Goal: Transaction & Acquisition: Purchase product/service

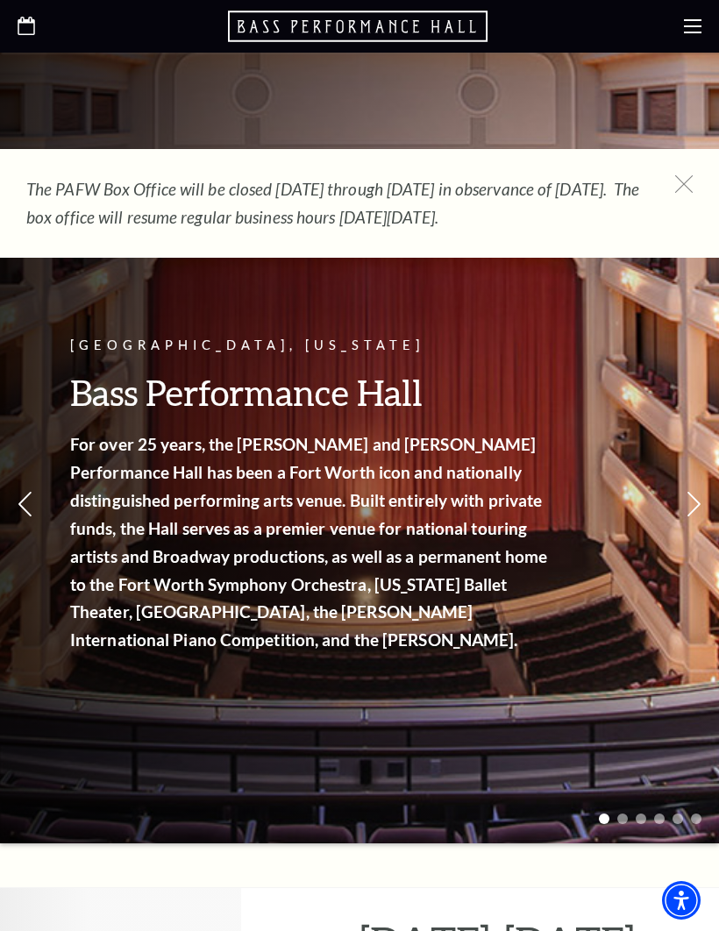
click at [687, 32] on use at bounding box center [693, 26] width 18 height 14
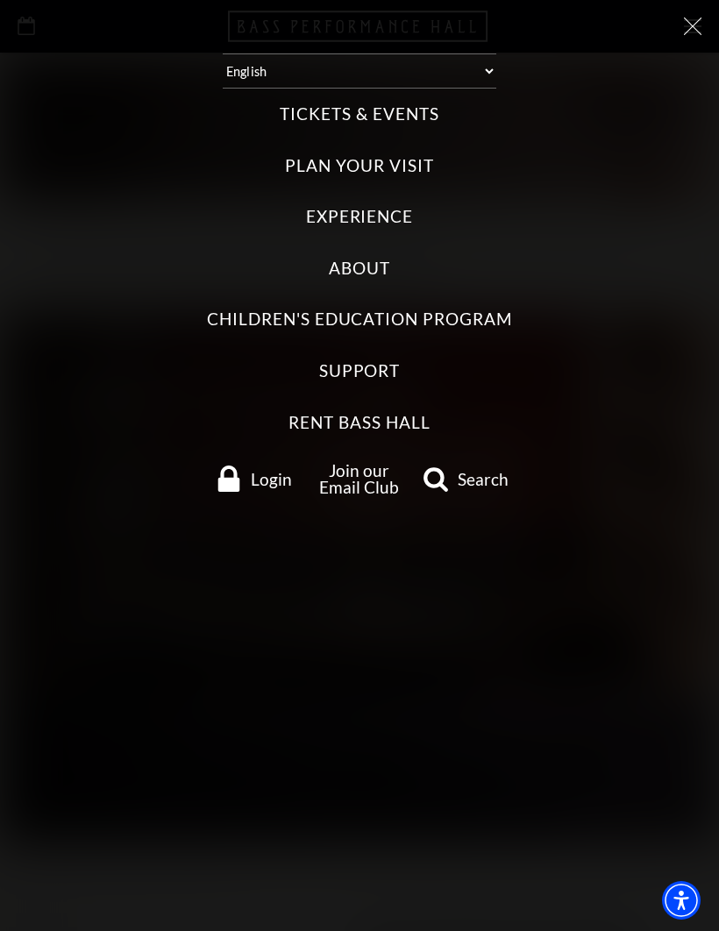
click at [418, 104] on label "Tickets & Events" at bounding box center [359, 115] width 159 height 24
click at [0, 0] on Events "Tickets & Events" at bounding box center [0, 0] width 0 height 0
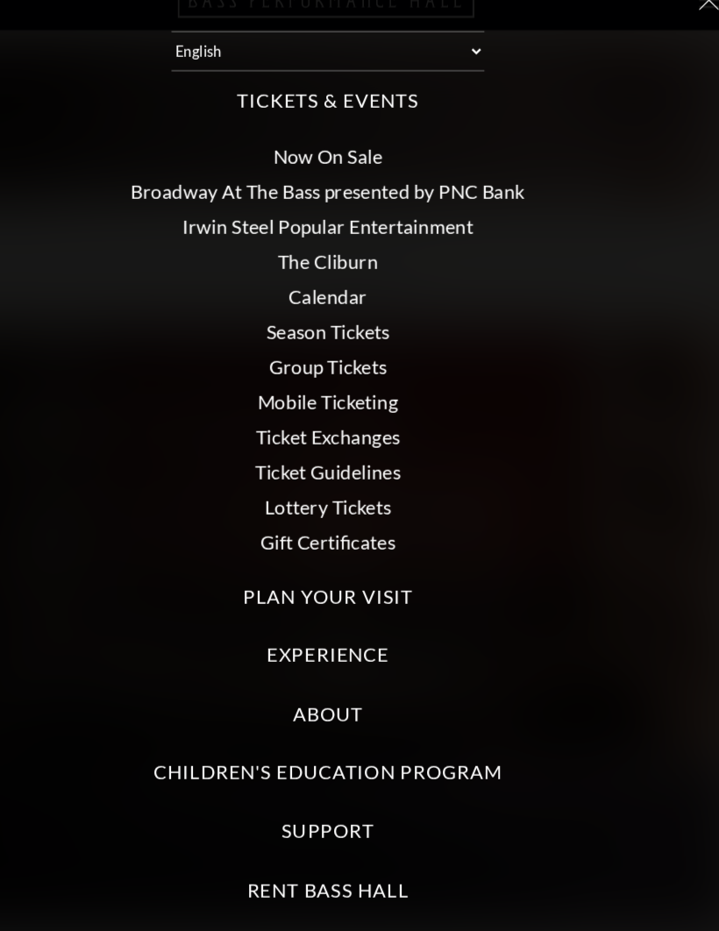
click at [325, 275] on link "Calendar" at bounding box center [359, 285] width 68 height 20
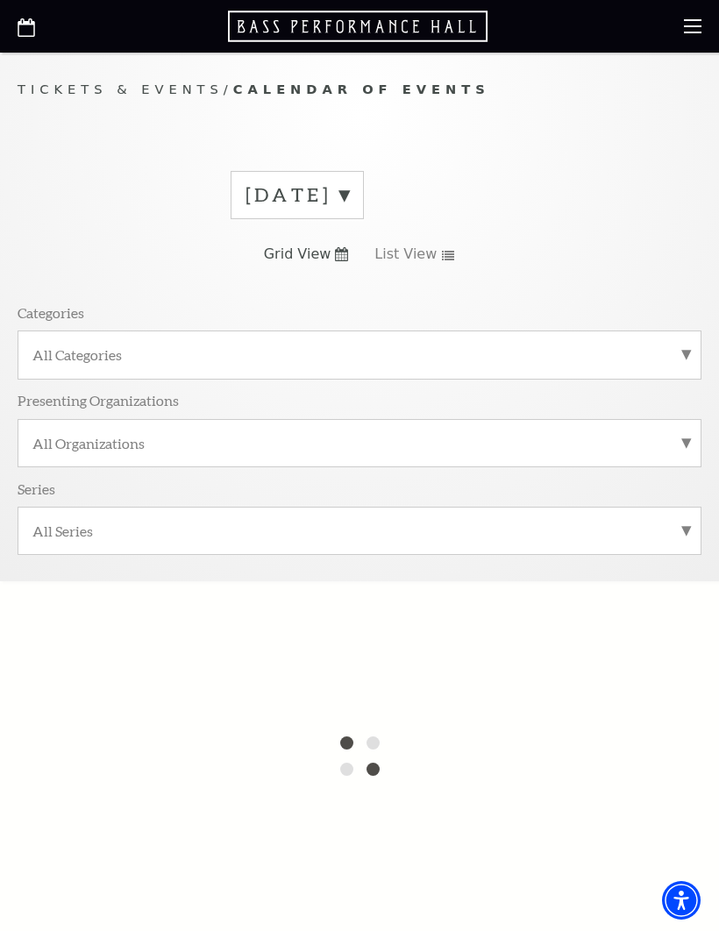
click at [349, 189] on label "[DATE]" at bounding box center [297, 195] width 103 height 27
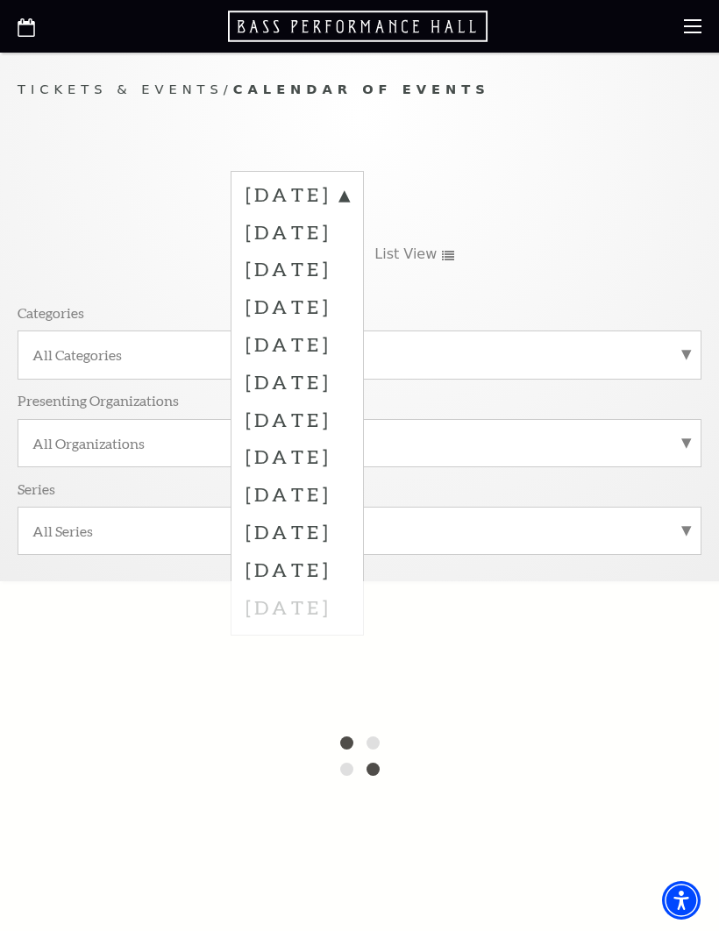
click at [349, 263] on label "[DATE]" at bounding box center [297, 269] width 103 height 38
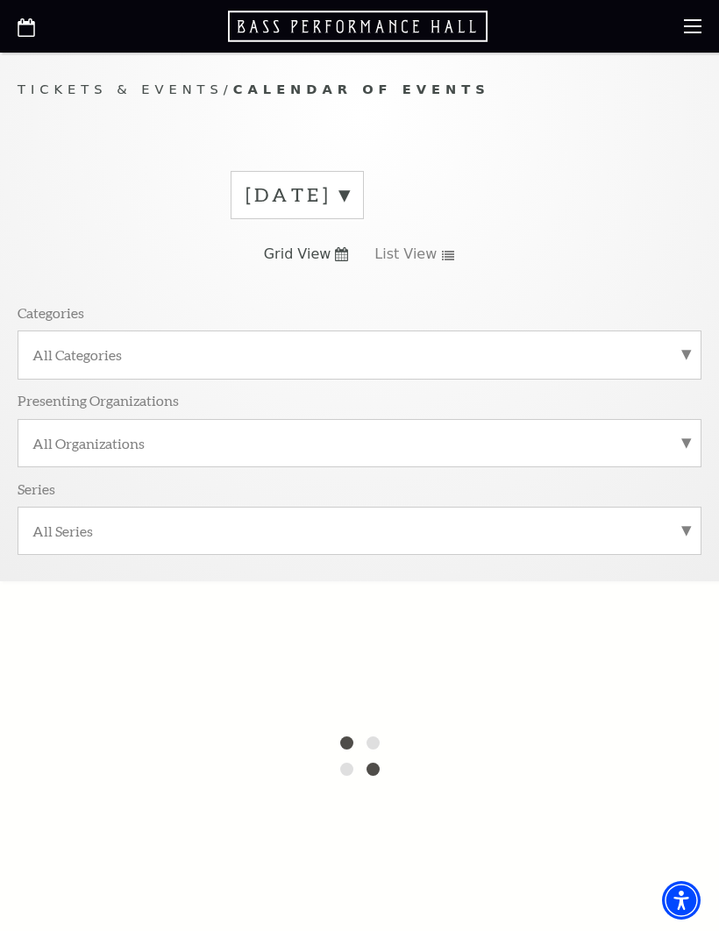
click at [435, 255] on link "List View" at bounding box center [414, 254] width 81 height 19
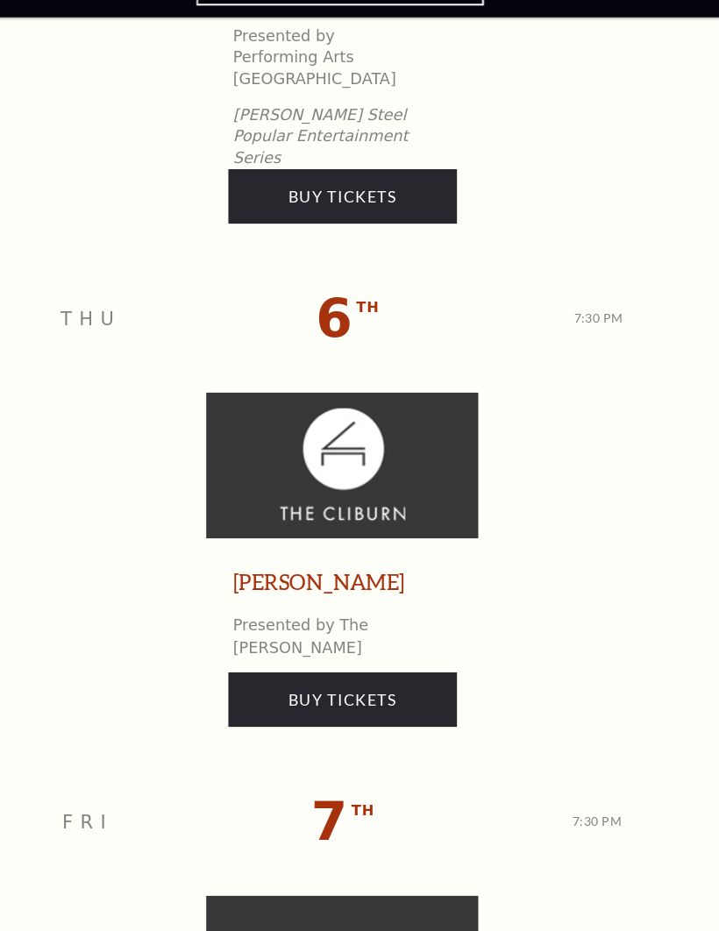
scroll to position [3211, 0]
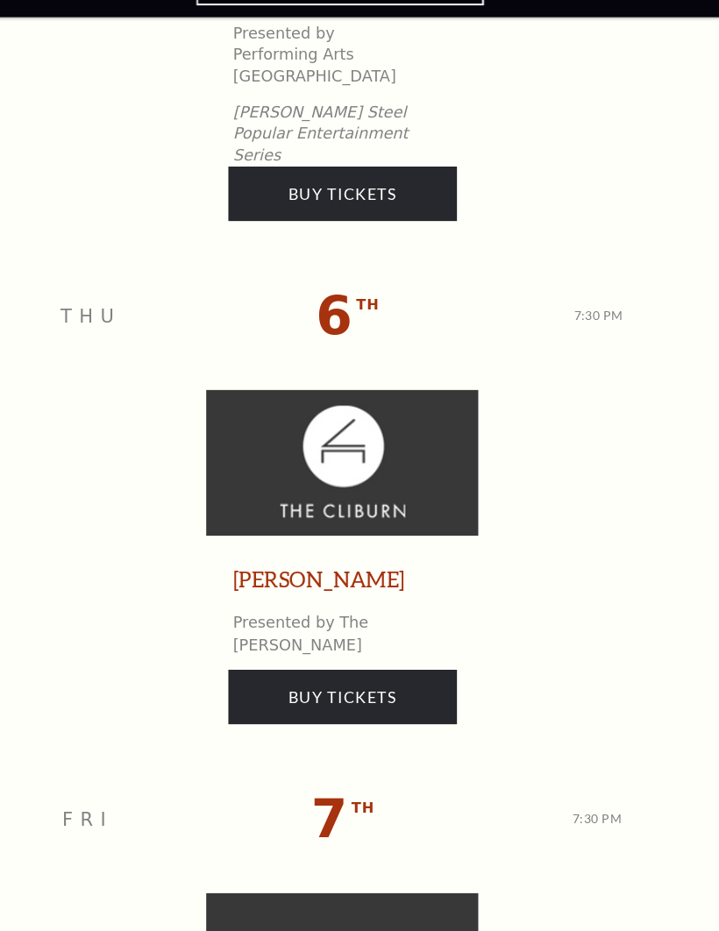
click at [356, 389] on img at bounding box center [360, 455] width 246 height 132
click at [336, 295] on span "6" at bounding box center [352, 322] width 33 height 55
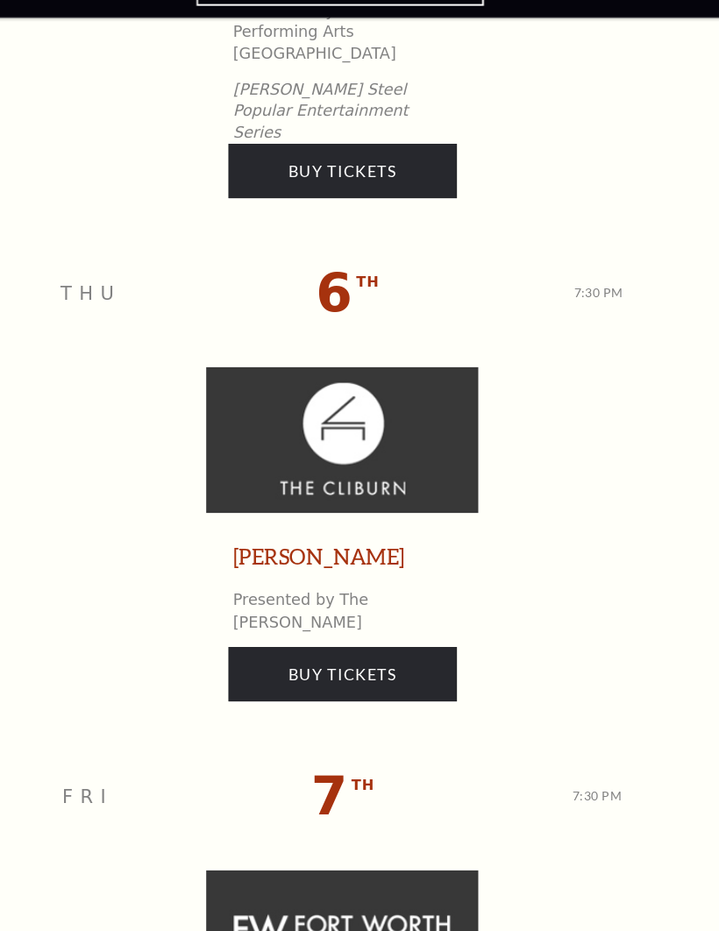
scroll to position [3296, 0]
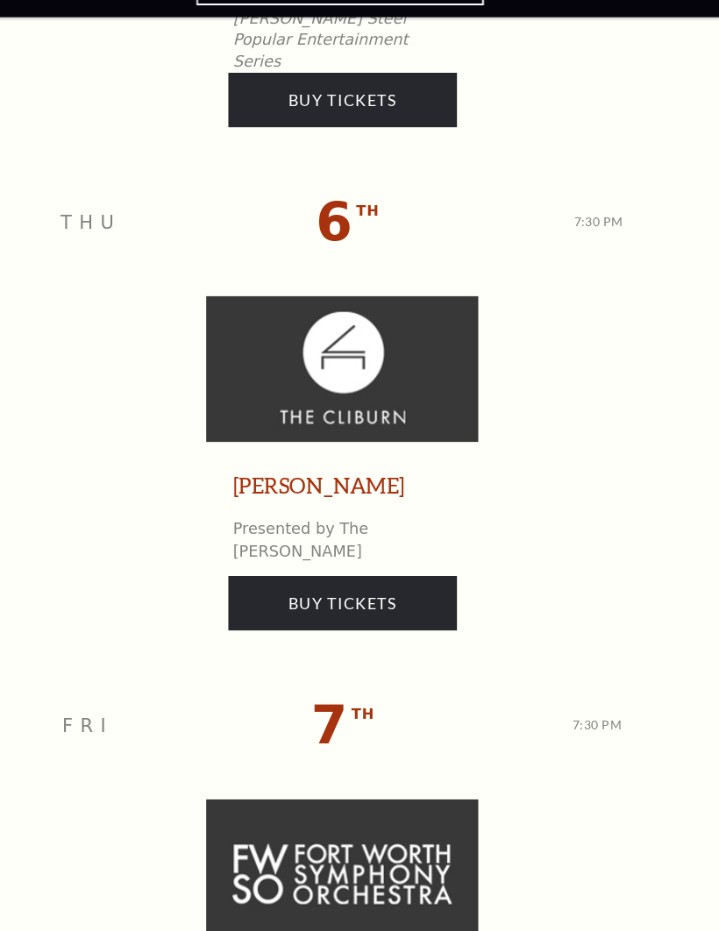
click at [305, 462] on link "[PERSON_NAME]" at bounding box center [338, 475] width 155 height 27
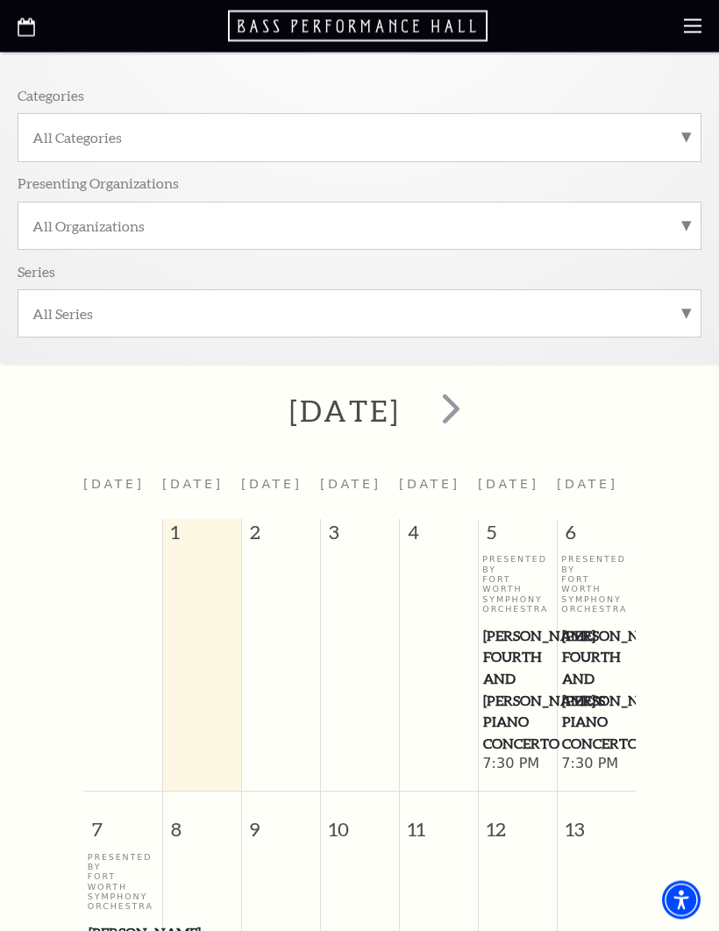
click at [476, 398] on span "next" at bounding box center [451, 409] width 50 height 50
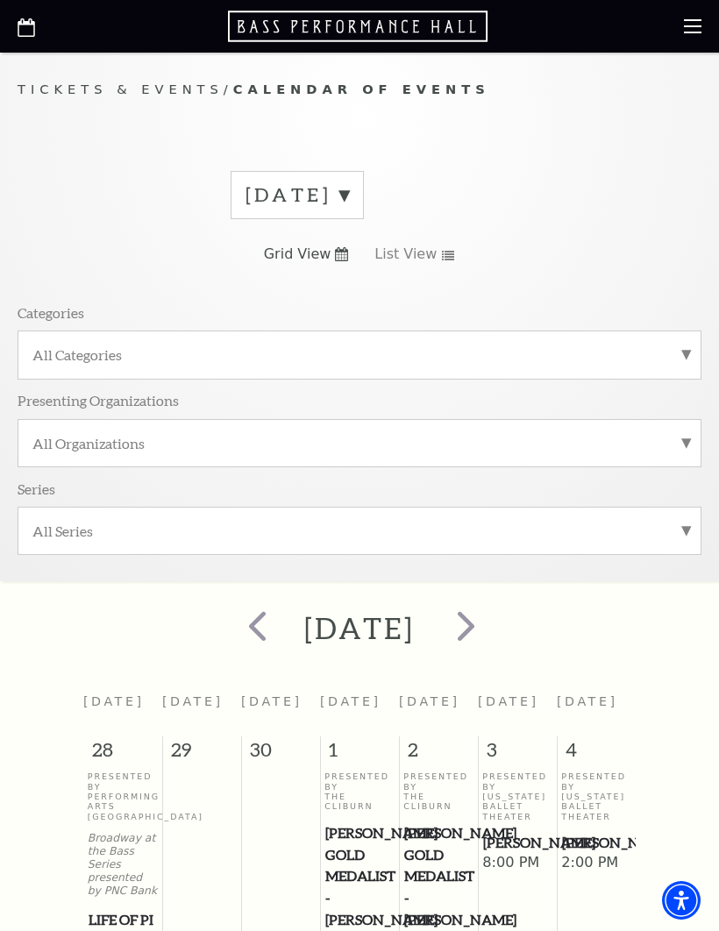
click at [491, 621] on span "next" at bounding box center [466, 626] width 50 height 50
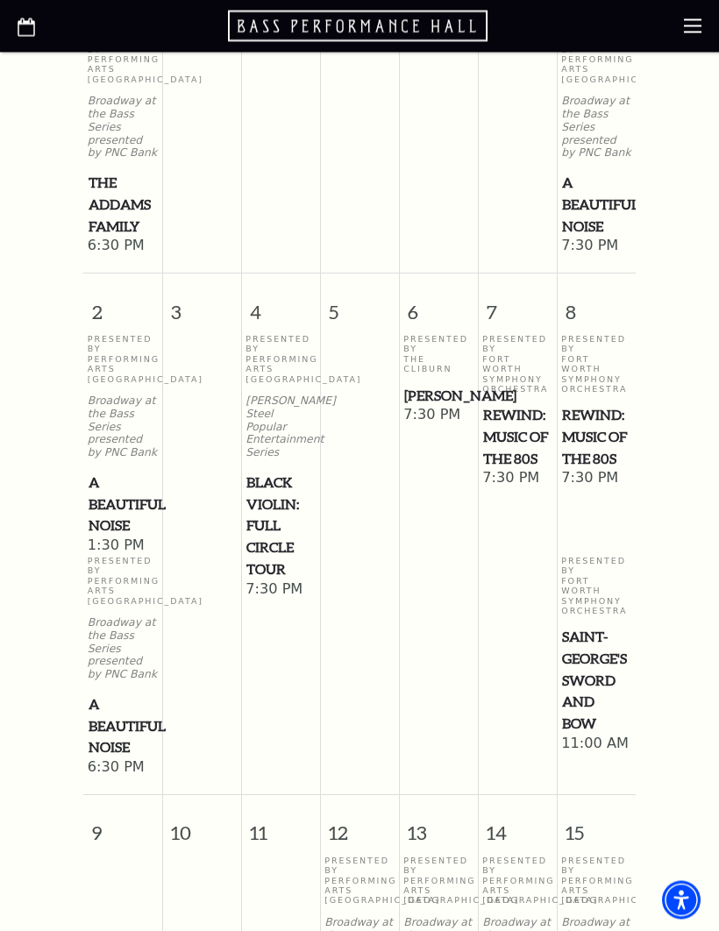
scroll to position [976, 0]
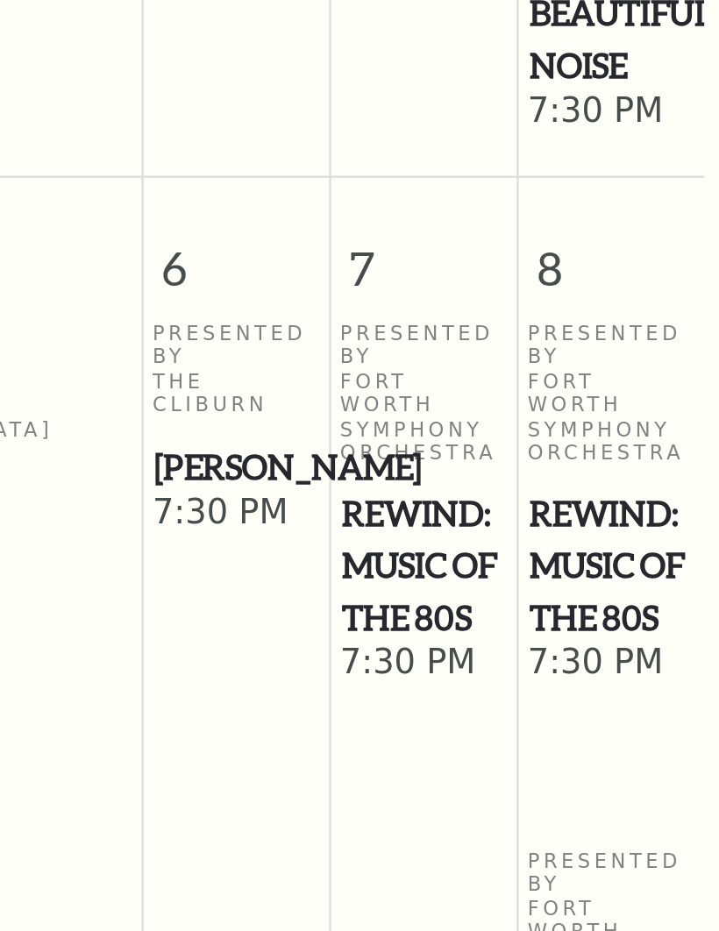
click at [404, 368] on span "[PERSON_NAME]" at bounding box center [438, 379] width 68 height 22
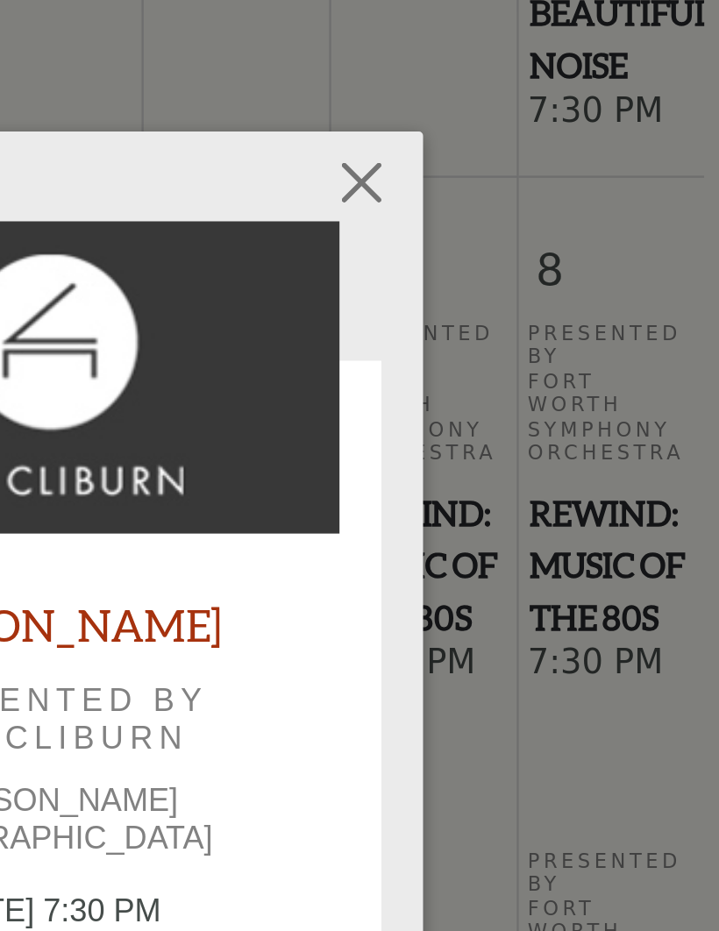
click at [237, 275] on img at bounding box center [360, 341] width 246 height 132
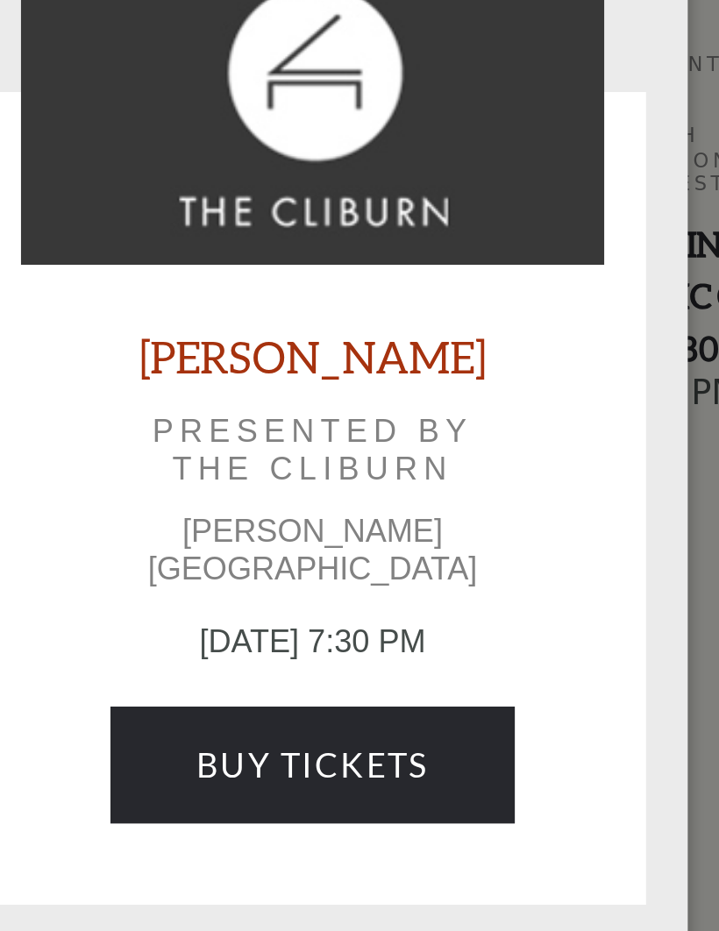
click at [287, 433] on link "[PERSON_NAME]" at bounding box center [360, 445] width 146 height 24
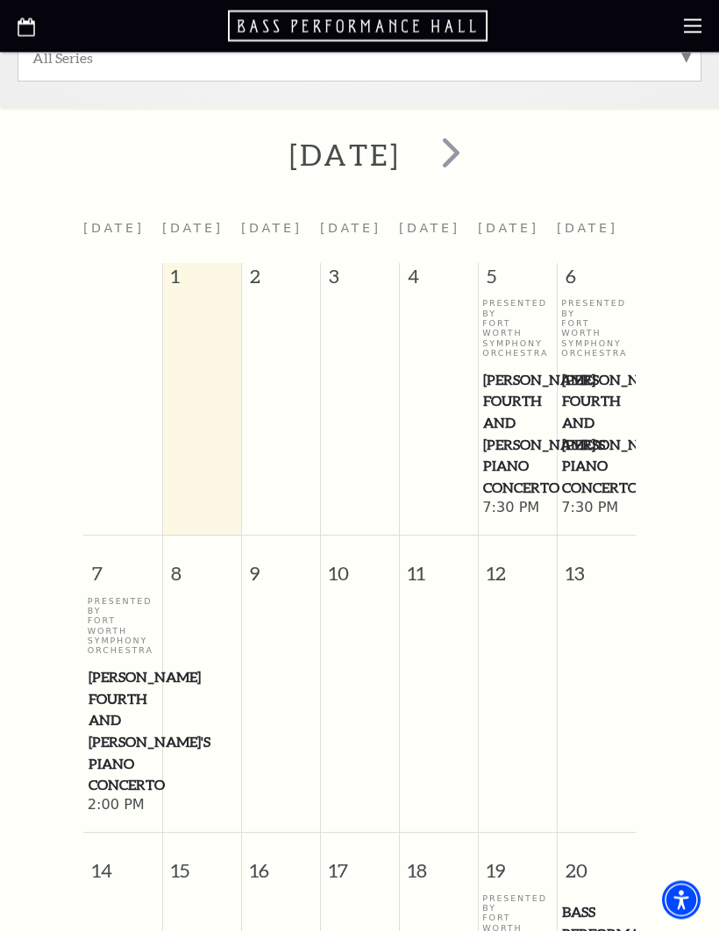
click at [476, 144] on span "next" at bounding box center [451, 153] width 50 height 50
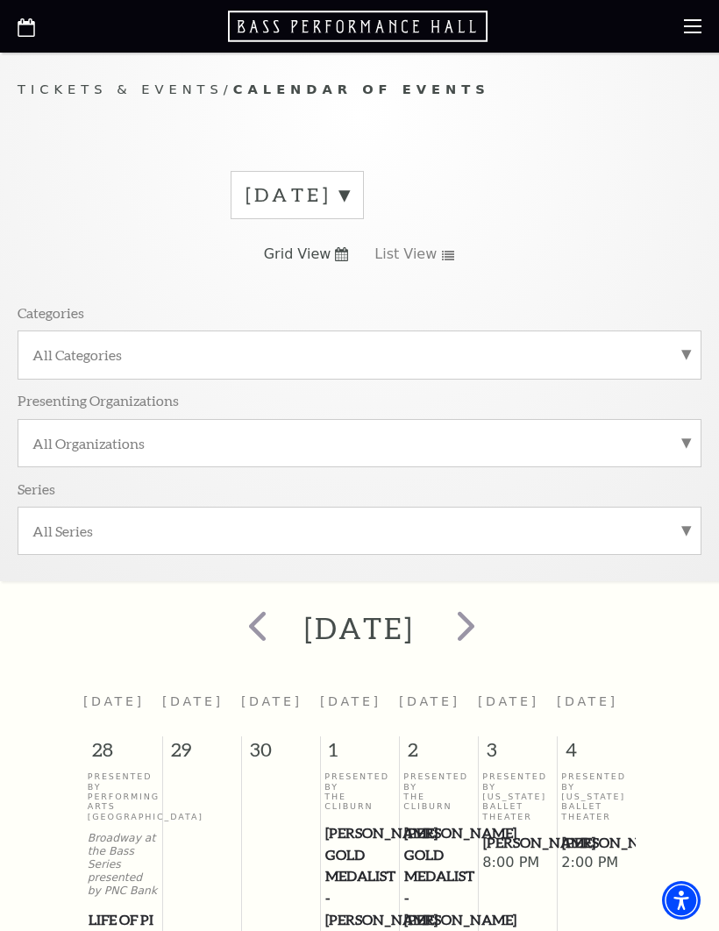
click at [349, 199] on label "[DATE]" at bounding box center [297, 195] width 103 height 27
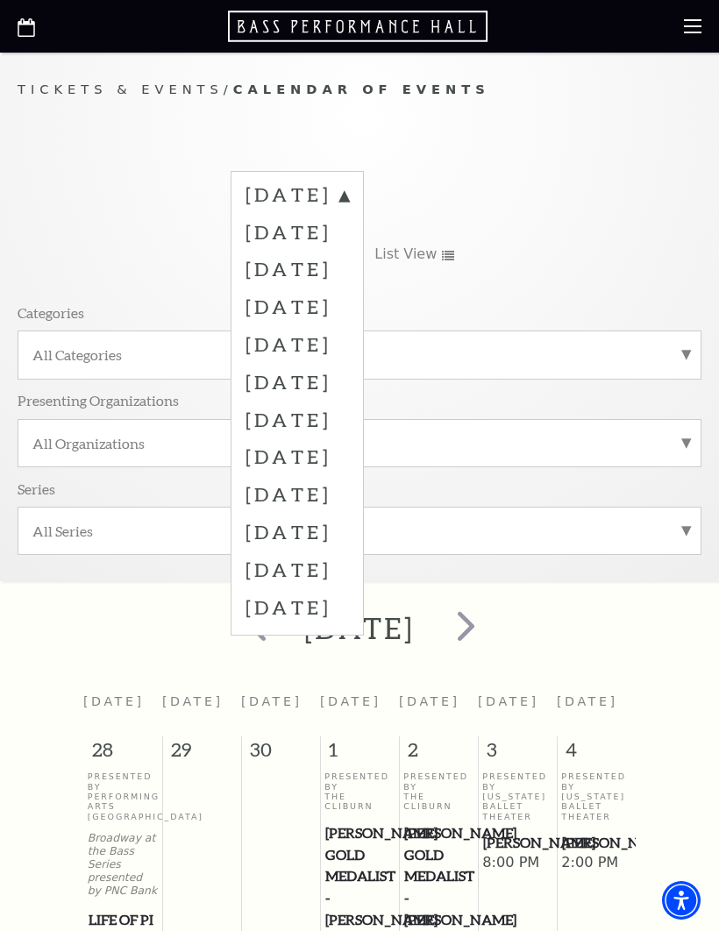
click at [349, 273] on label "[DATE]" at bounding box center [297, 269] width 103 height 38
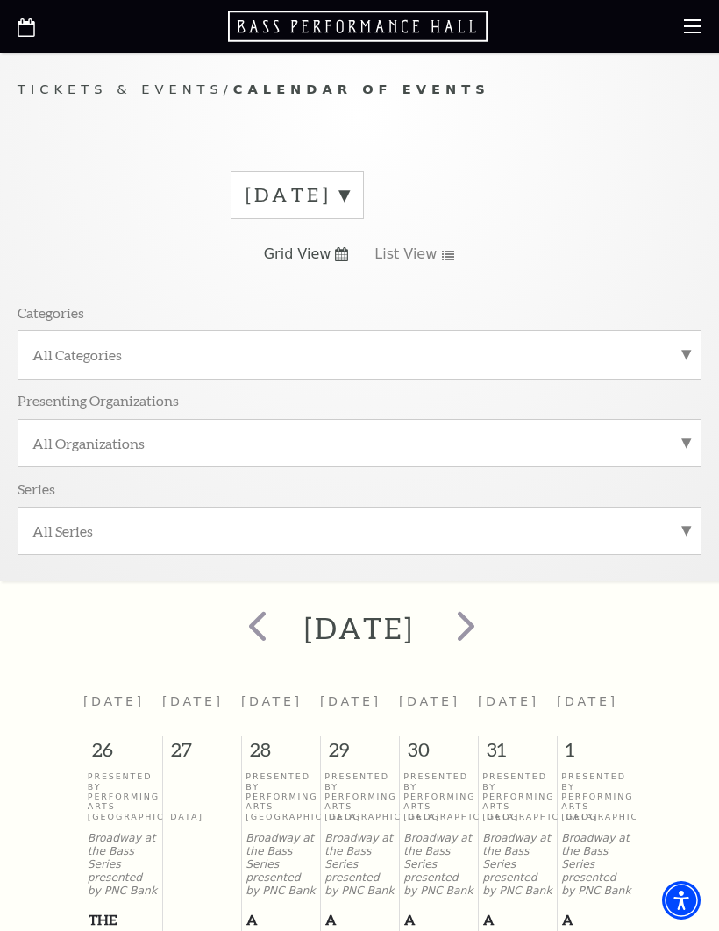
click at [328, 246] on span "Grid View" at bounding box center [298, 254] width 68 height 19
click at [430, 245] on span "List View" at bounding box center [405, 254] width 62 height 19
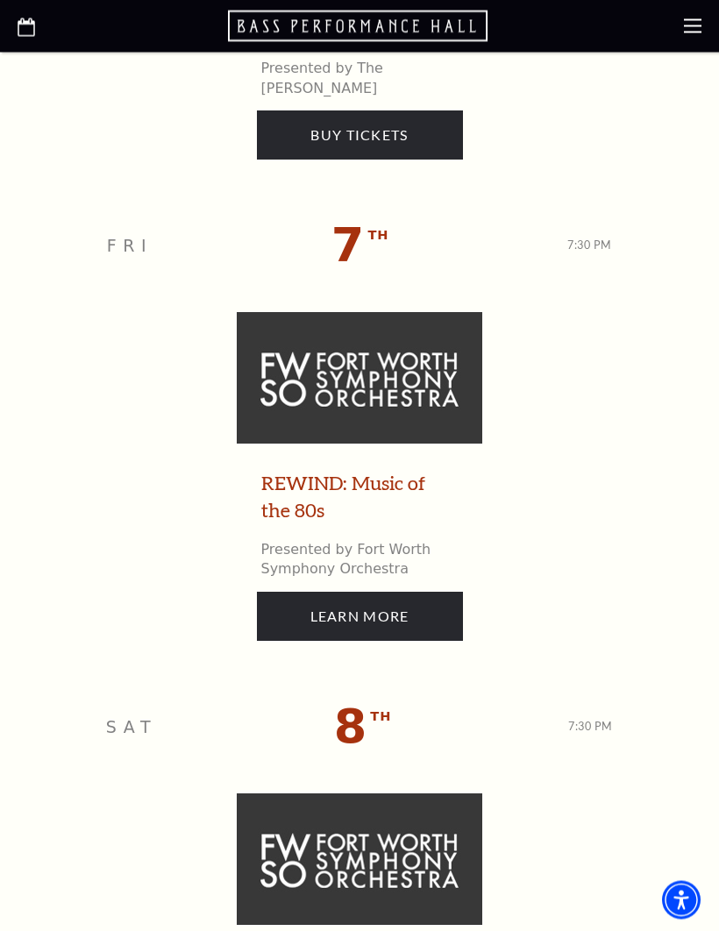
scroll to position [3742, 0]
click at [337, 592] on link "Learn More" at bounding box center [360, 616] width 206 height 49
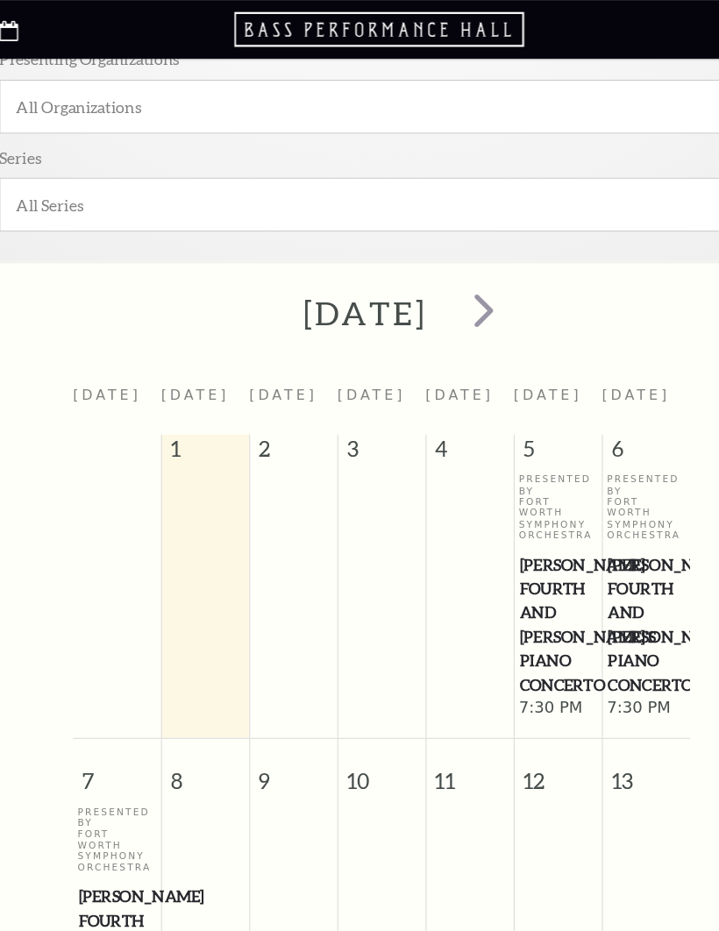
click at [476, 276] on span "next" at bounding box center [451, 278] width 50 height 50
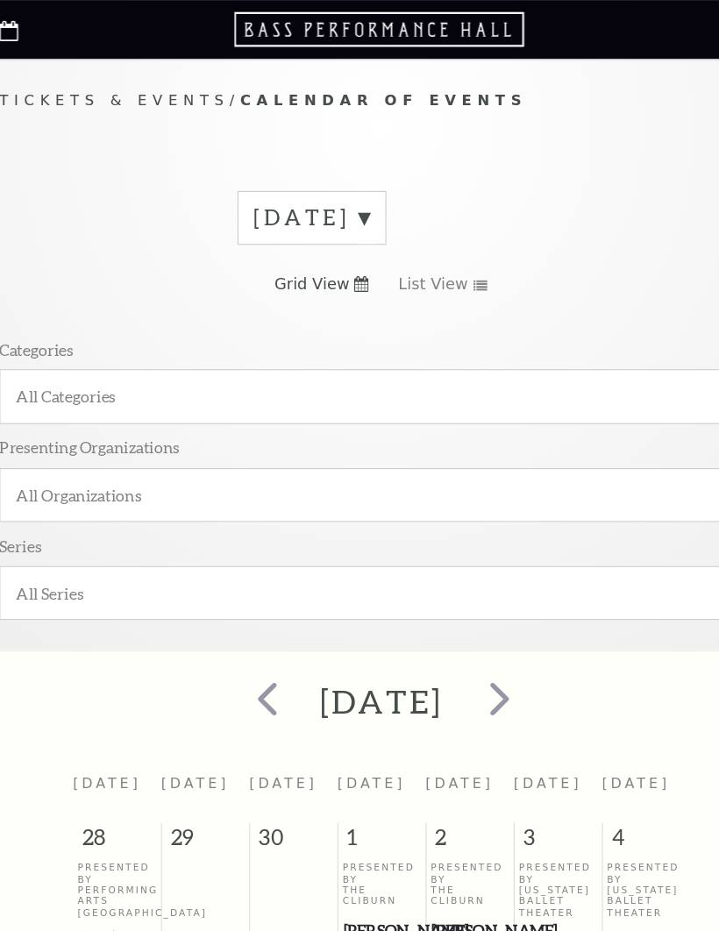
click at [349, 191] on label "October 2025" at bounding box center [297, 195] width 103 height 27
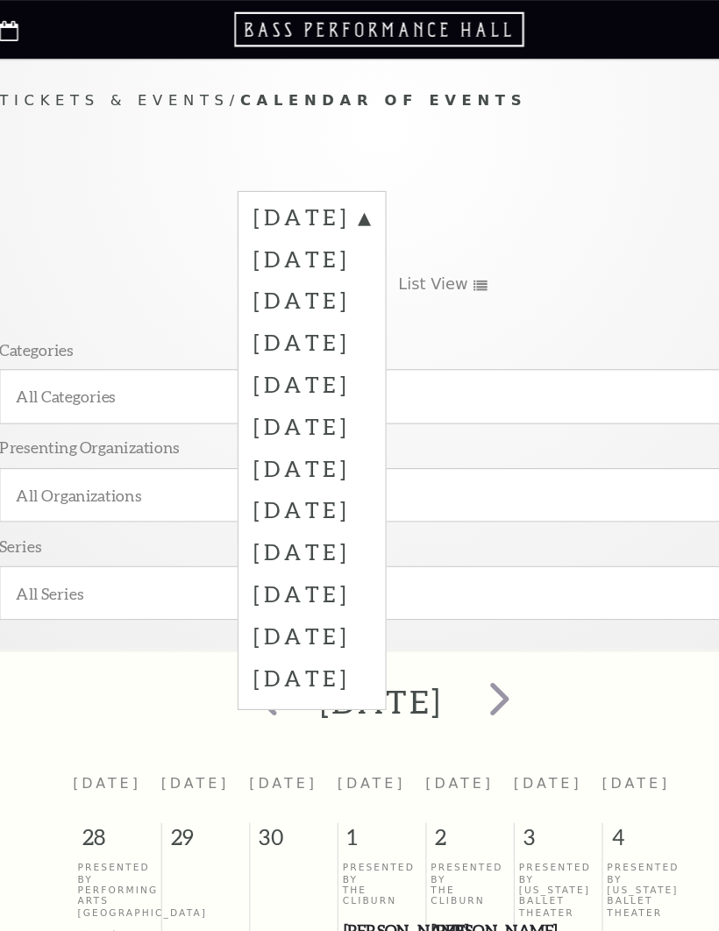
click at [349, 268] on label "November 2025" at bounding box center [297, 269] width 103 height 38
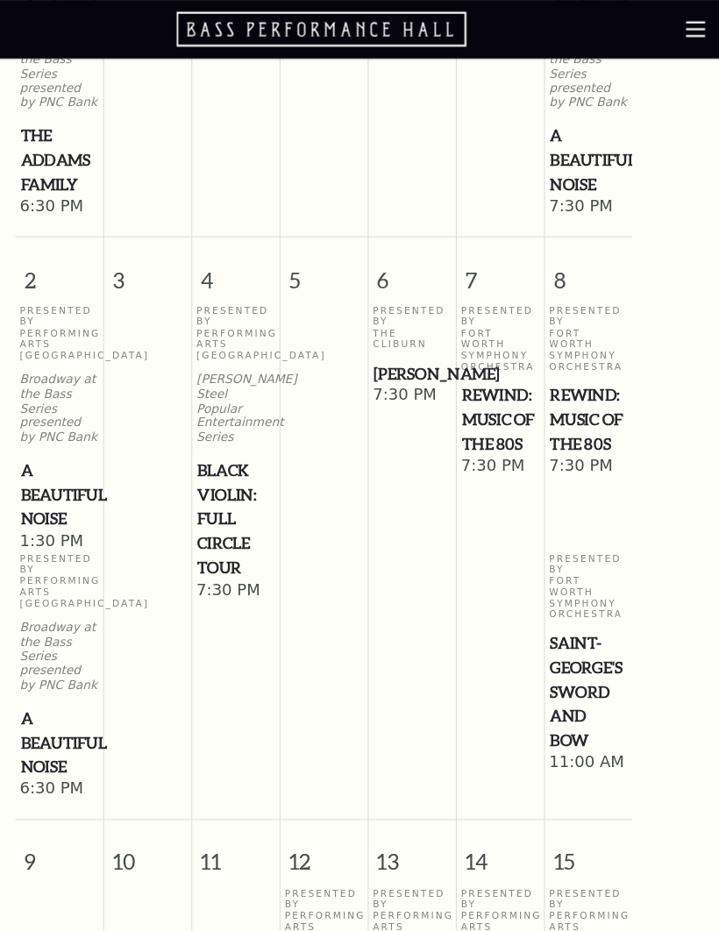
scroll to position [1020, 0]
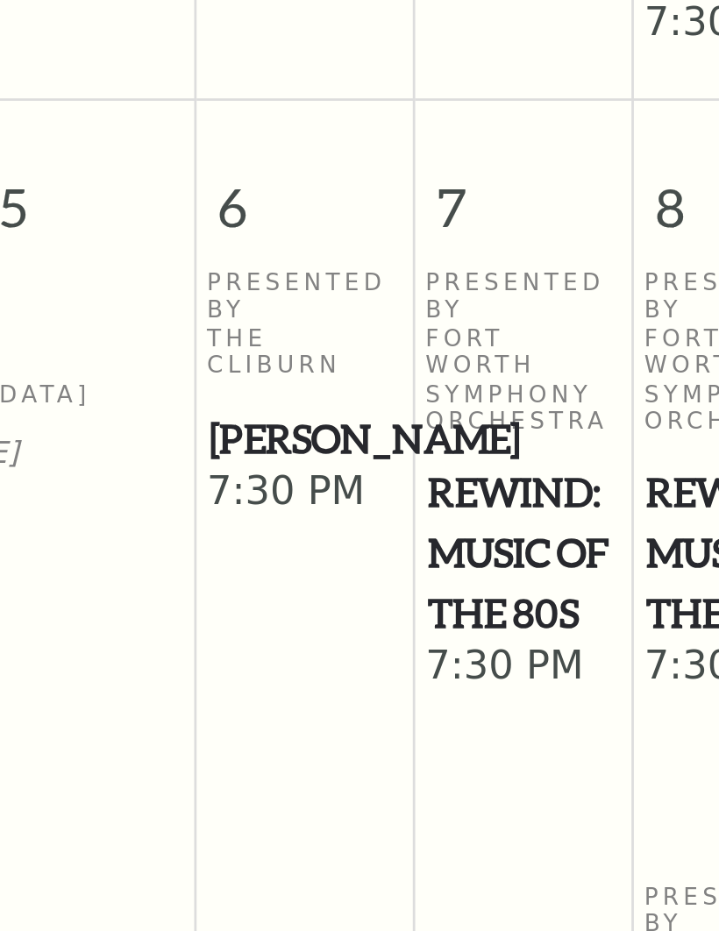
click at [404, 324] on span "[PERSON_NAME]" at bounding box center [438, 335] width 68 height 22
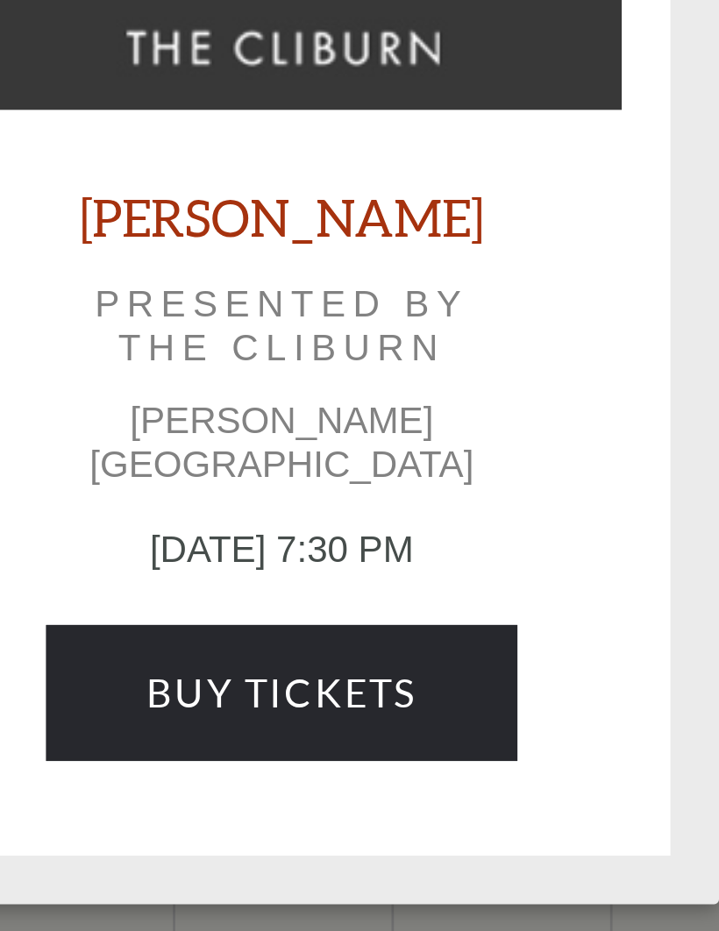
click at [274, 593] on link "Buy Tickets" at bounding box center [358, 617] width 169 height 49
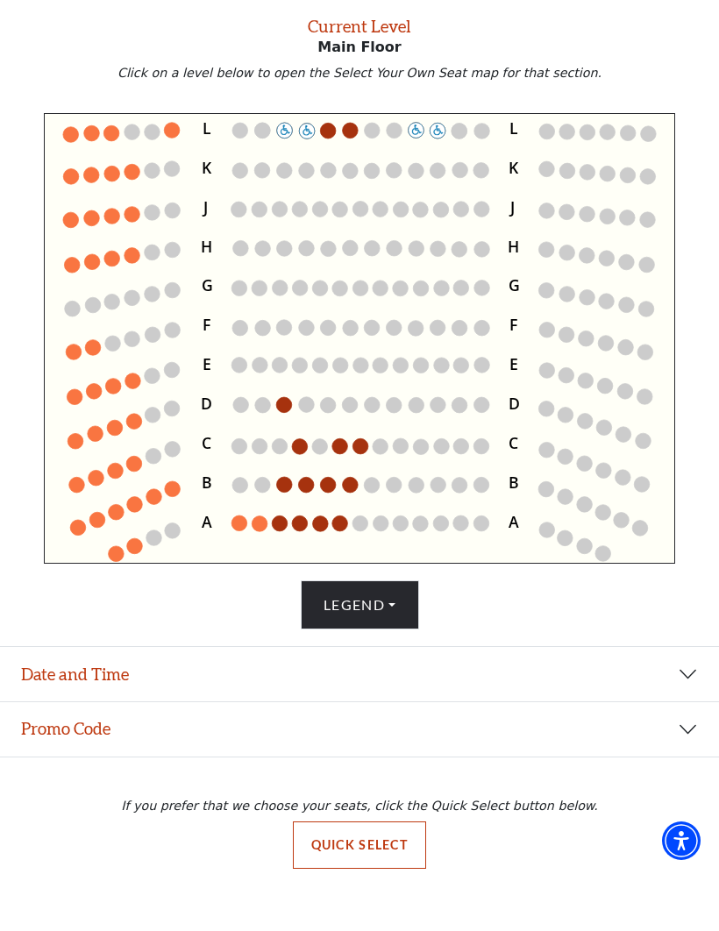
scroll to position [73, 0]
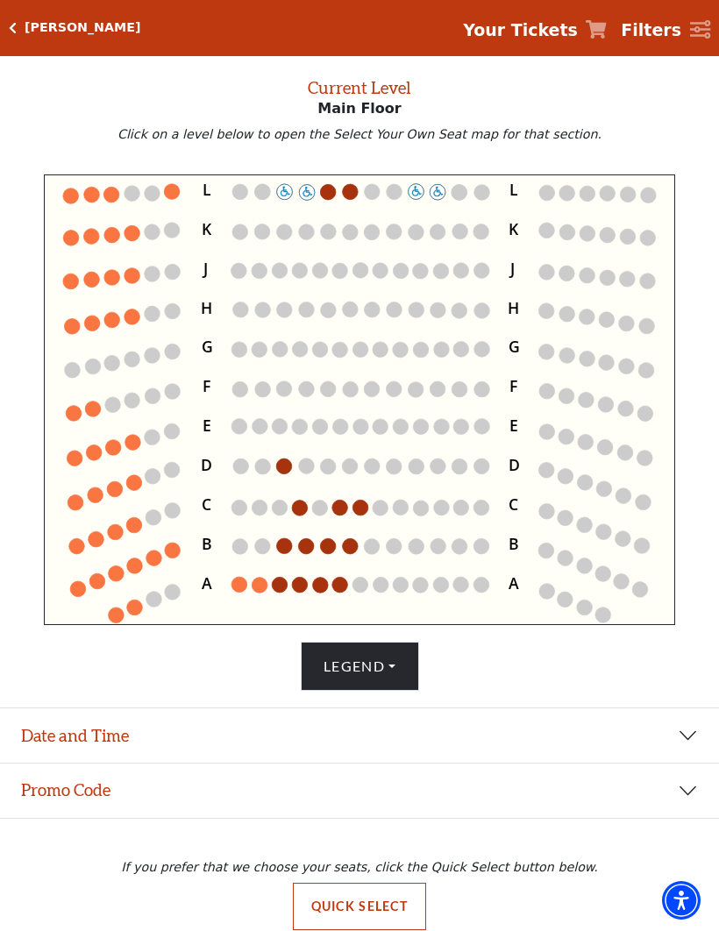
click at [393, 691] on button "Legend" at bounding box center [360, 666] width 118 height 49
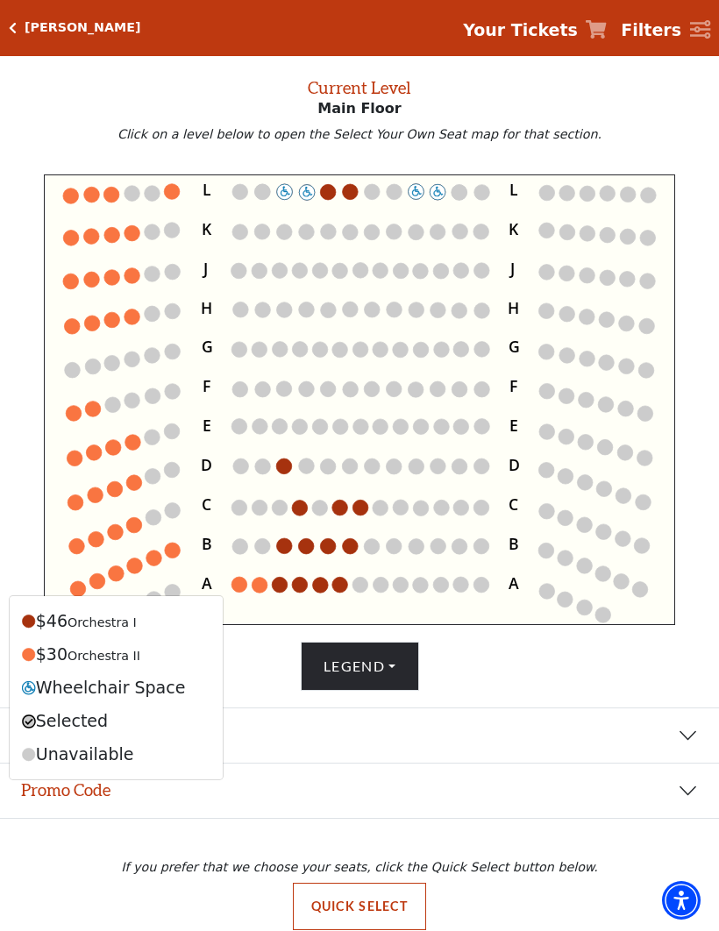
click at [512, 691] on div "Legend $46 Orchestra I $30 Orchestra II Wheelchair Space Selected Unavailable" at bounding box center [360, 666] width 702 height 49
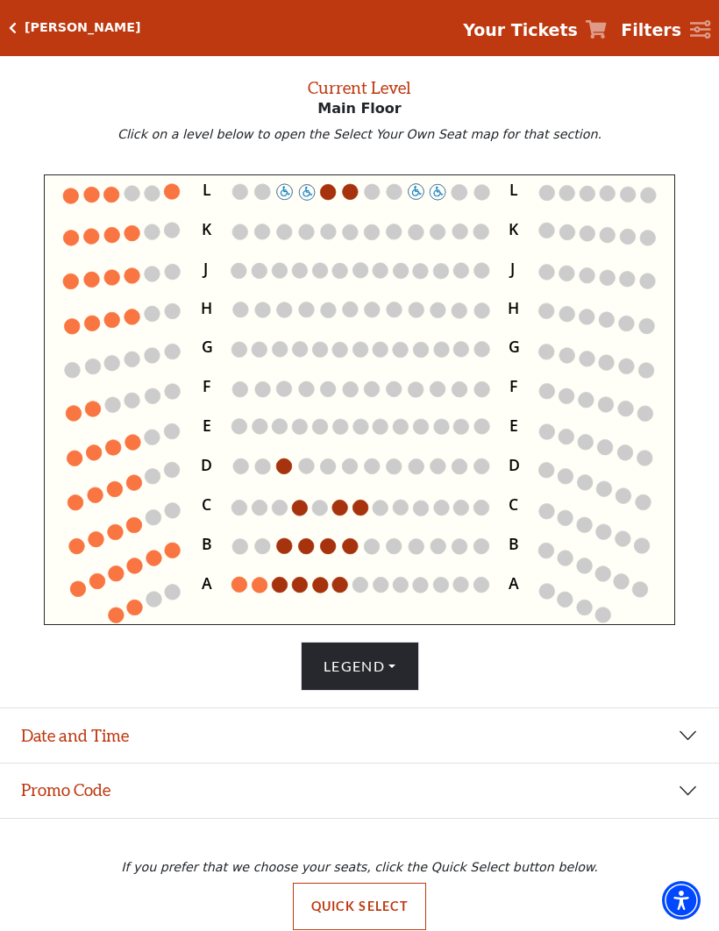
click at [352, 189] on circle at bounding box center [351, 192] width 16 height 16
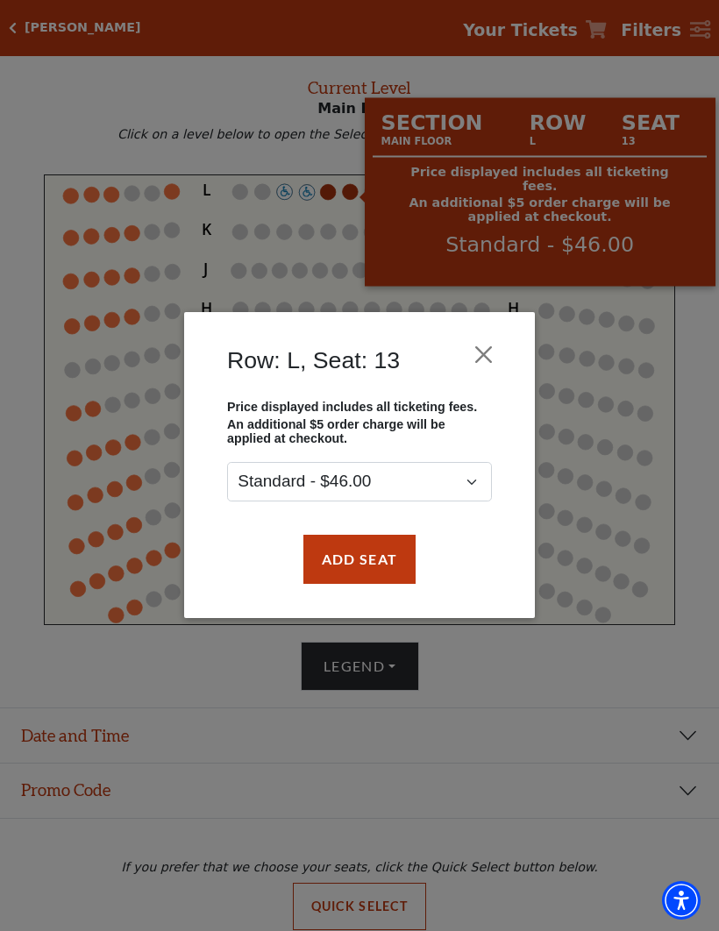
click at [490, 345] on button "Close" at bounding box center [483, 354] width 33 height 33
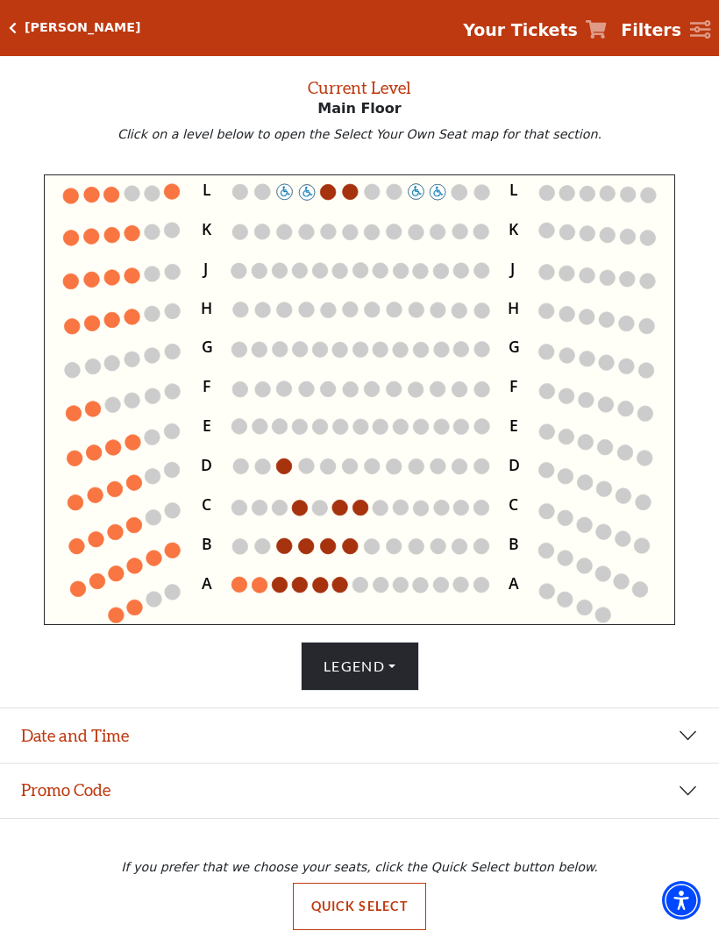
click at [75, 199] on circle at bounding box center [71, 197] width 16 height 16
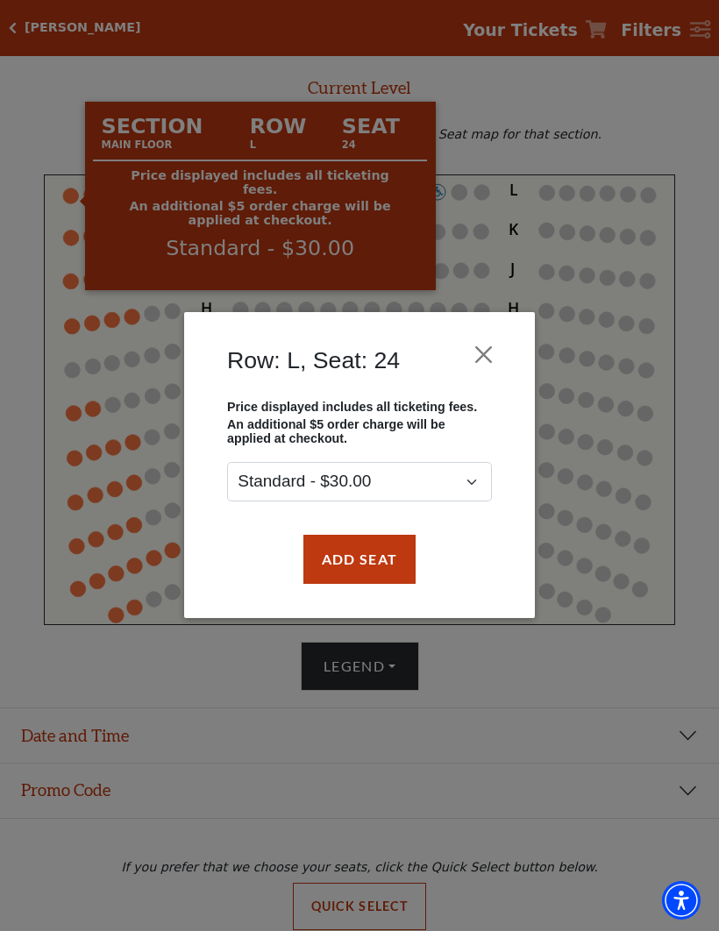
click at [488, 341] on button "Close" at bounding box center [483, 354] width 33 height 33
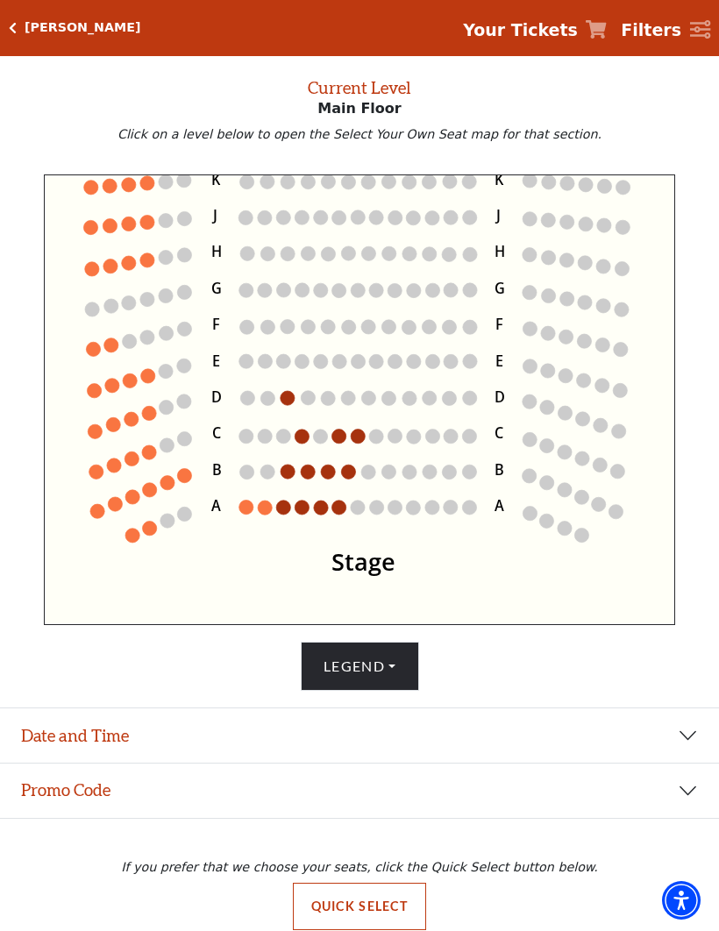
click at [382, 930] on button "Quick Select" at bounding box center [360, 906] width 134 height 47
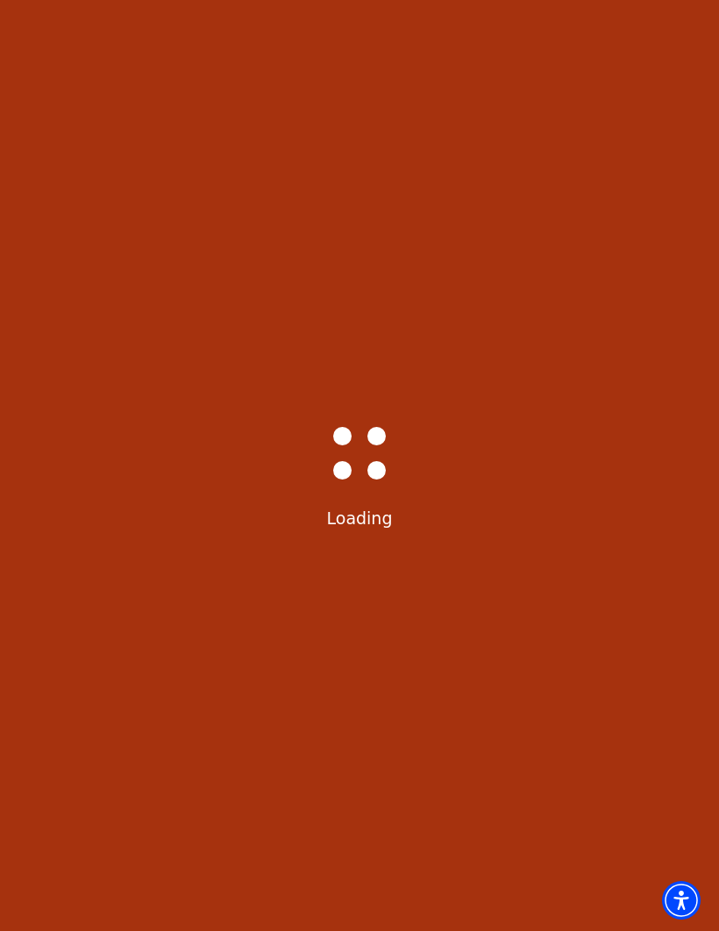
scroll to position [0, 0]
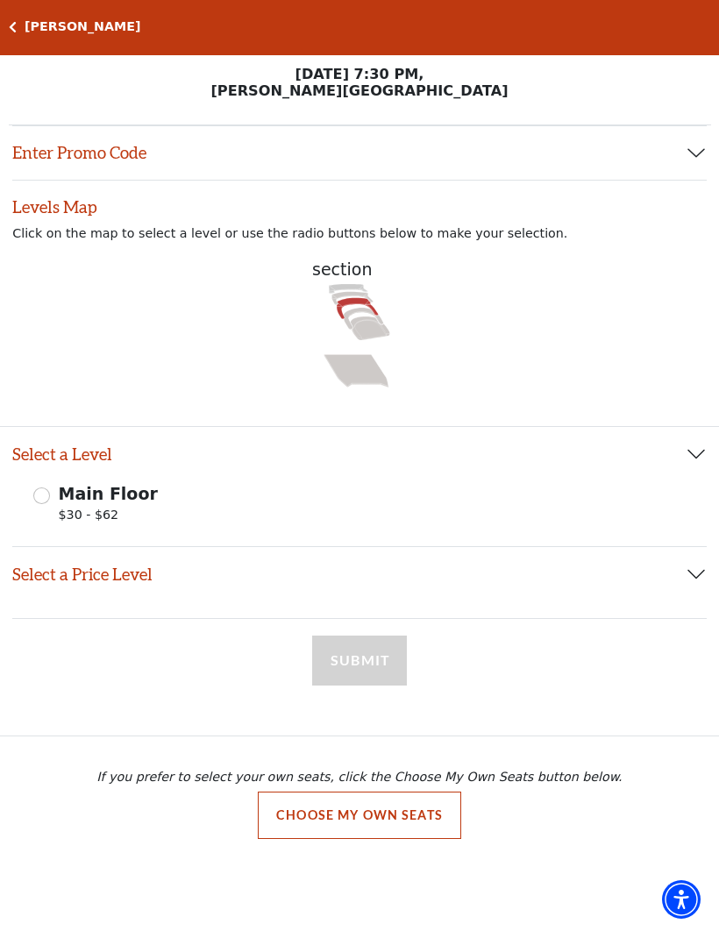
click at [362, 297] on icon at bounding box center [352, 298] width 41 height 13
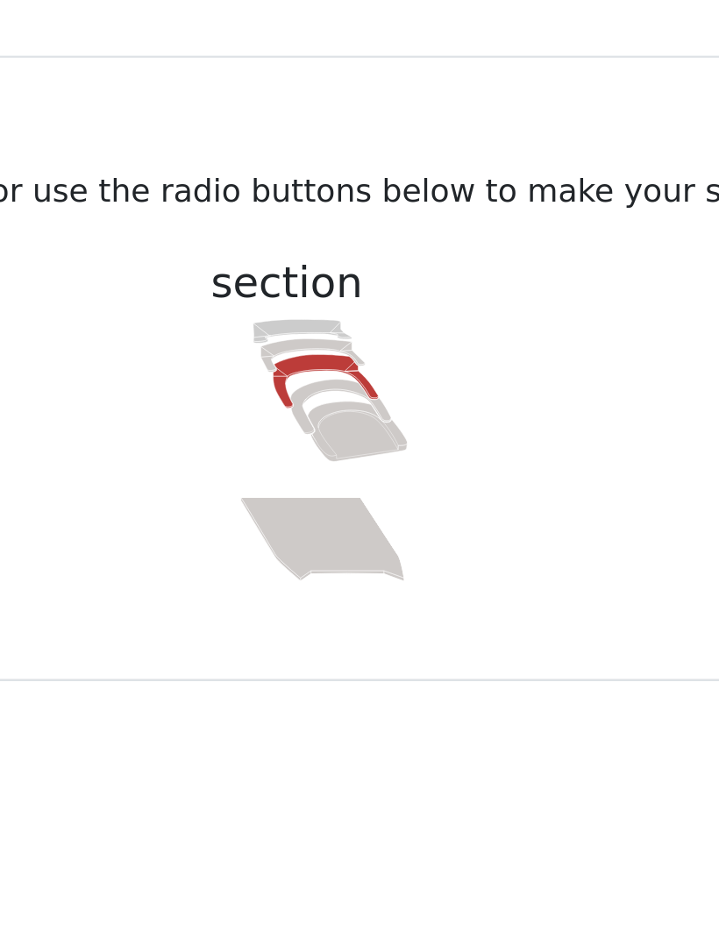
click at [337, 298] on icon at bounding box center [358, 308] width 42 height 21
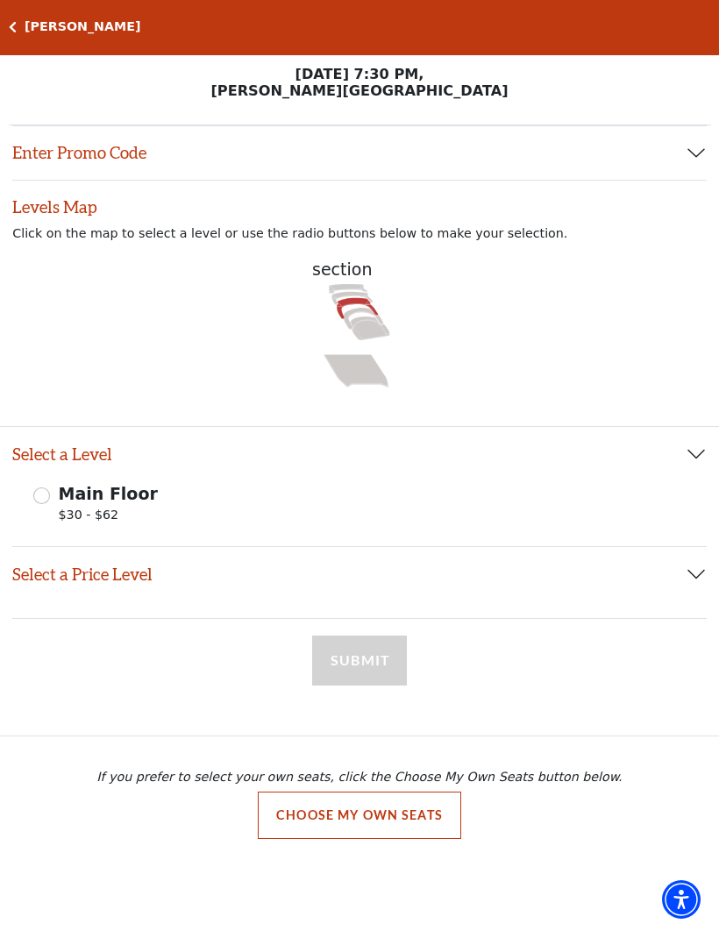
click at [356, 303] on icon at bounding box center [358, 308] width 42 height 21
click at [176, 521] on div "Main Floor $30 - $62" at bounding box center [359, 506] width 652 height 49
click at [46, 501] on input "Main Floor $30 - $62" at bounding box center [41, 496] width 17 height 17
radio input "true"
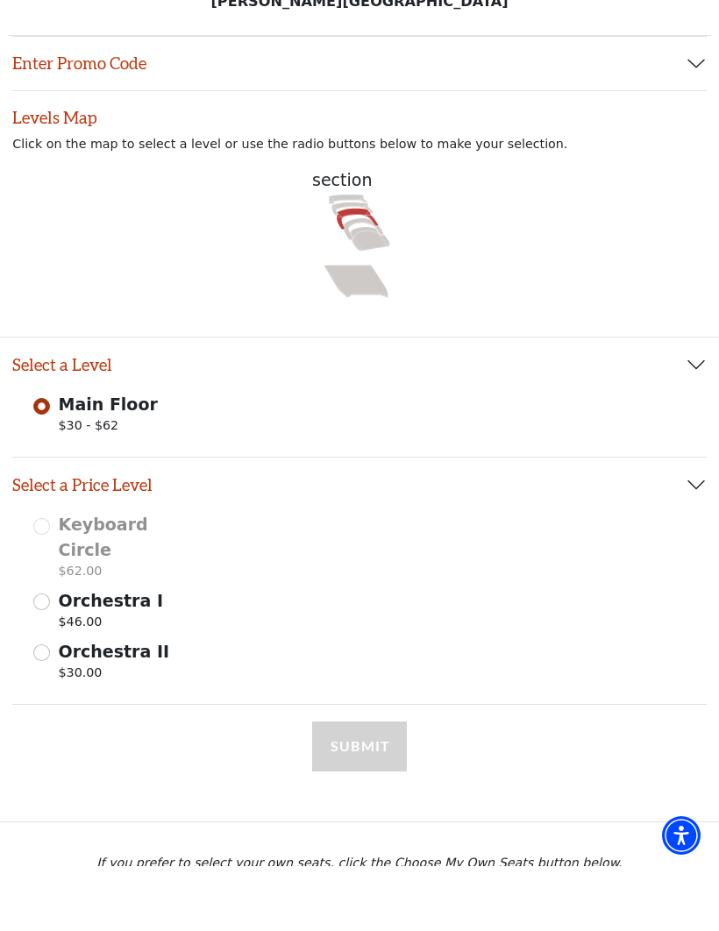
scroll to position [23, 0]
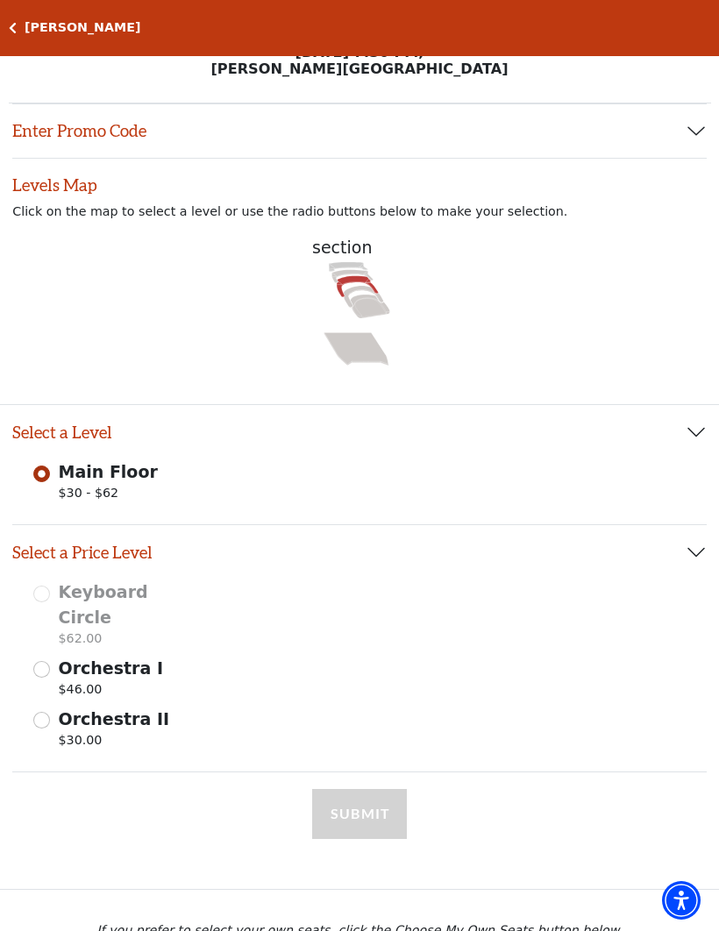
click at [127, 659] on span "Orchestra I" at bounding box center [111, 668] width 104 height 19
click at [0, 0] on input "Orchestra I $46.00" at bounding box center [0, 0] width 0 height 0
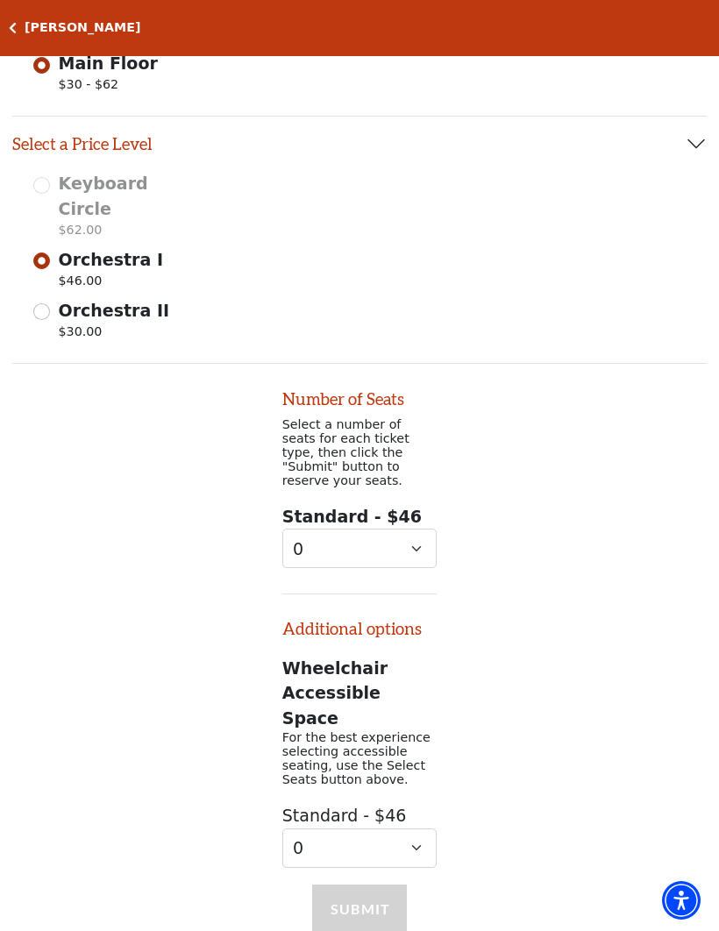
scroll to position [499, 0]
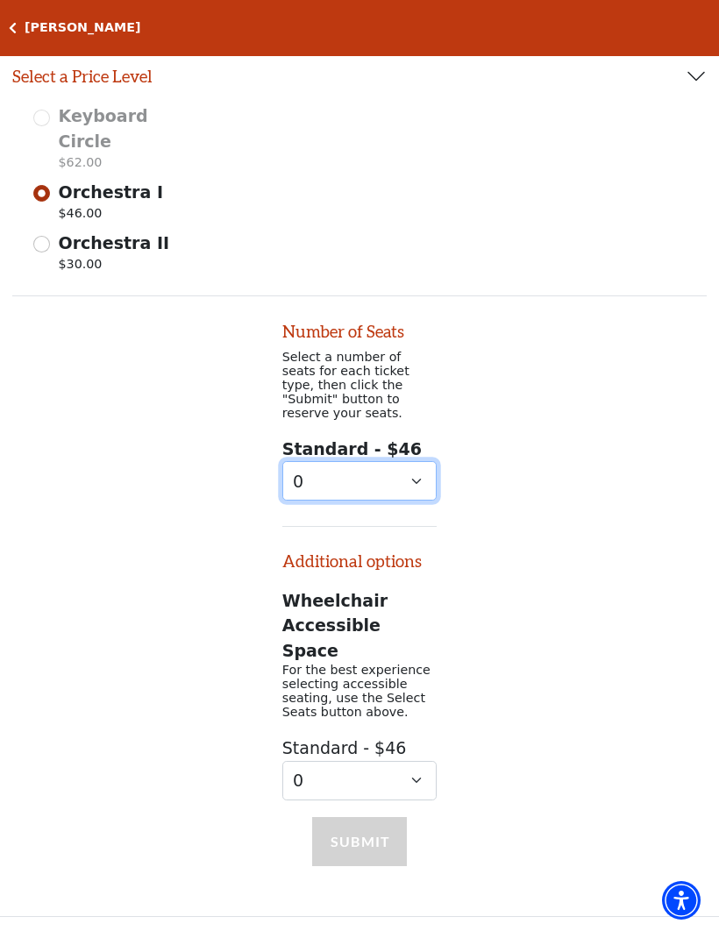
click at [403, 461] on select "0 1 2 3 4 5 6 7 8 9" at bounding box center [359, 480] width 155 height 39
click at [407, 461] on select "0 1 2 3 4 5 6 7 8 9" at bounding box center [359, 480] width 155 height 39
select select "2"
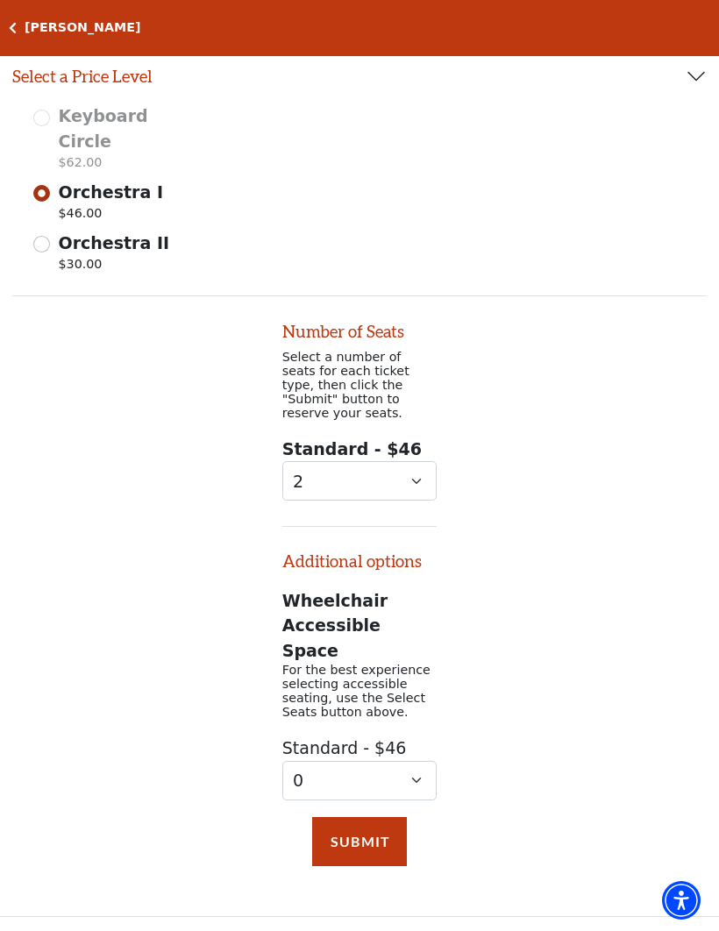
click at [374, 817] on button "Submit" at bounding box center [359, 841] width 95 height 49
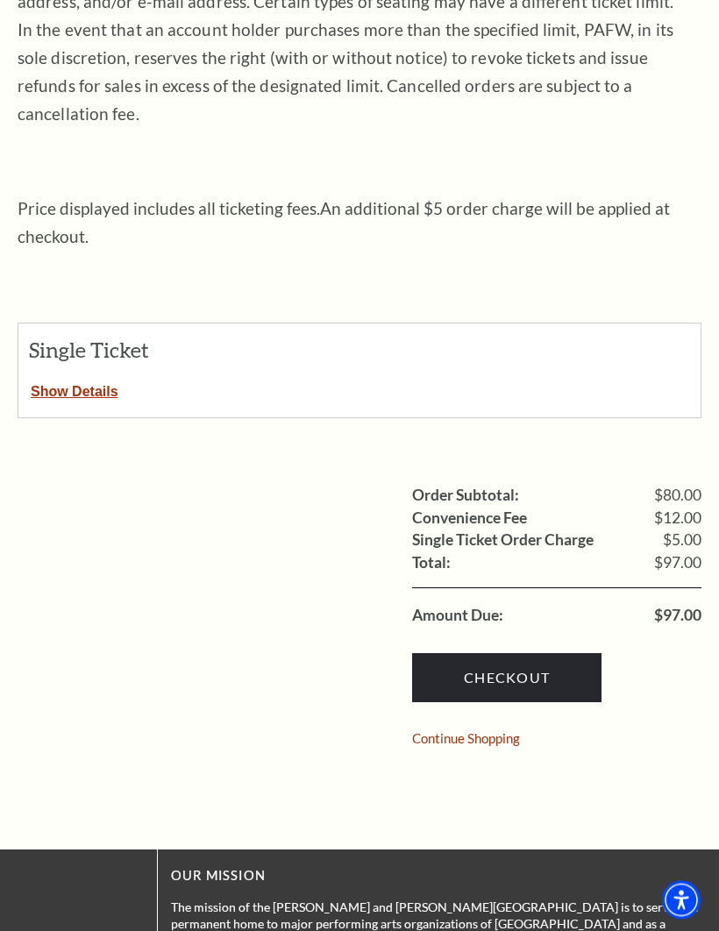
scroll to position [464, 0]
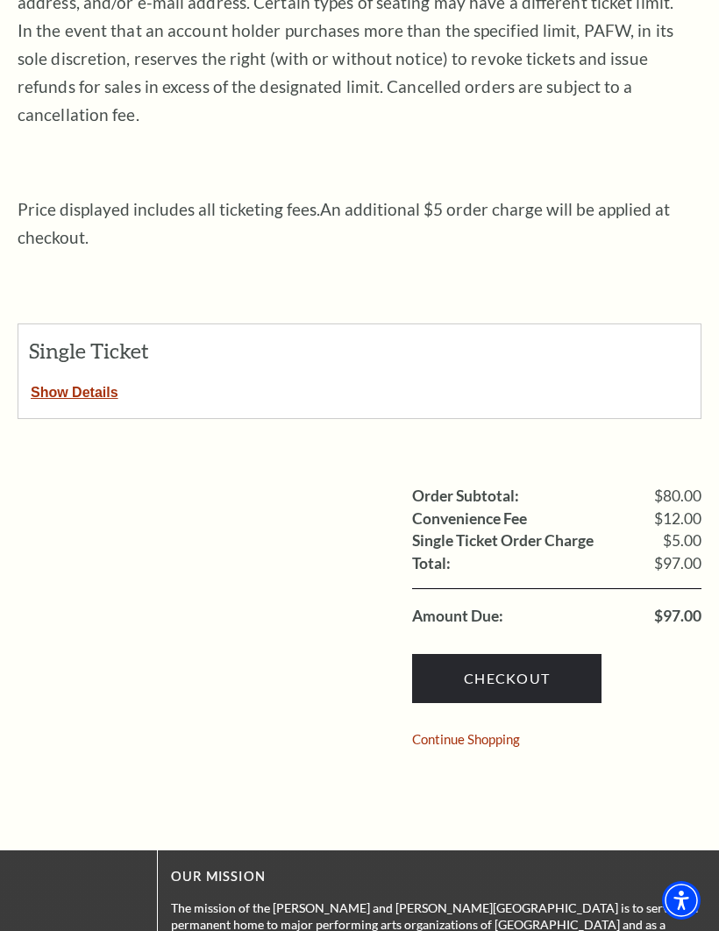
click at [118, 378] on button "Show Details" at bounding box center [74, 389] width 112 height 23
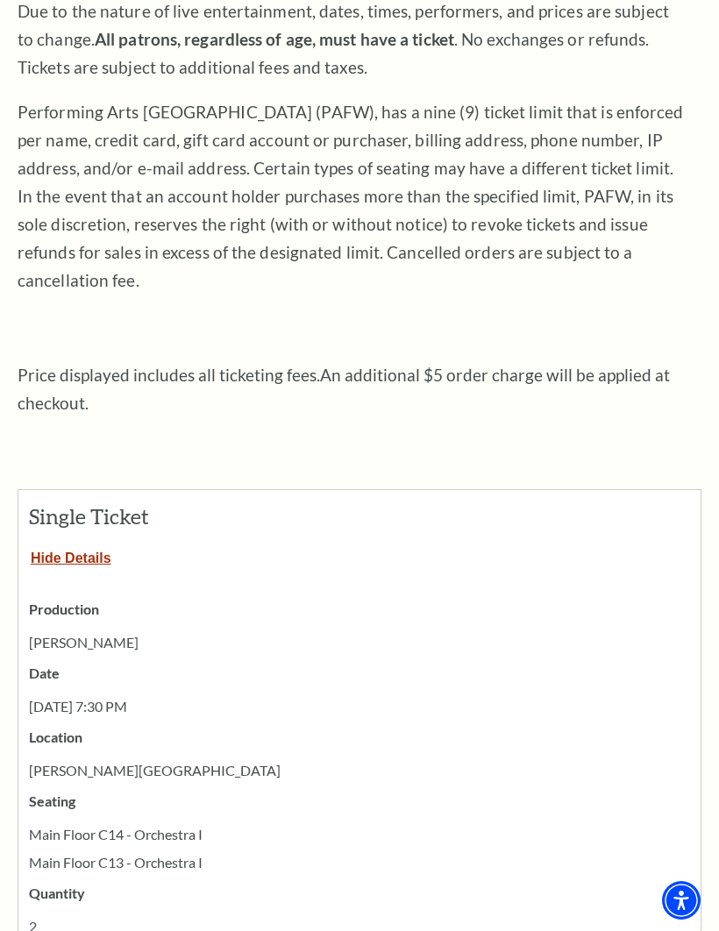
scroll to position [0, 0]
